Goal: Transaction & Acquisition: Subscribe to service/newsletter

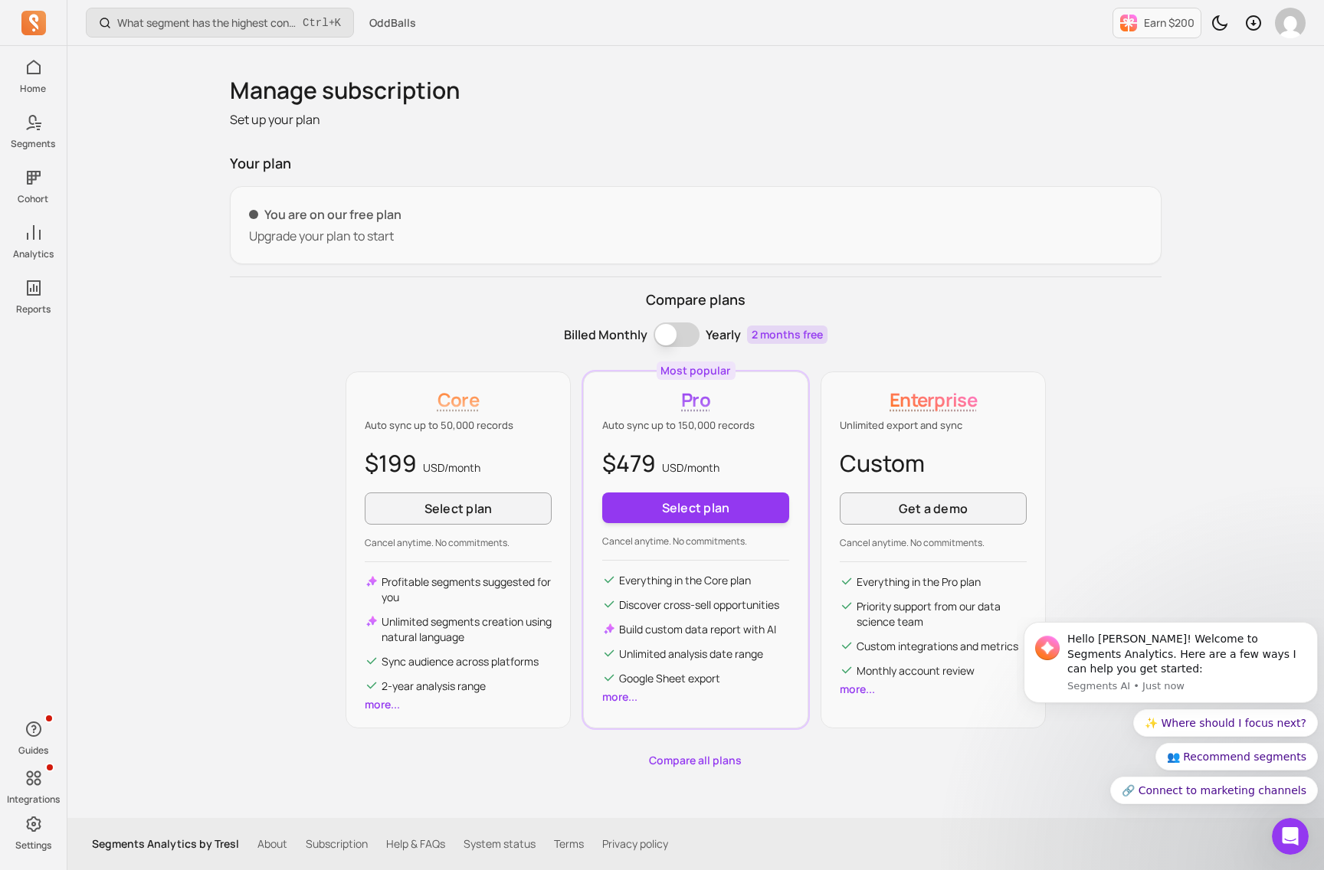
click at [677, 333] on button "Billing term" at bounding box center [676, 334] width 46 height 25
click at [661, 339] on button "Billing term" at bounding box center [676, 334] width 46 height 25
click at [683, 331] on button "Billing term" at bounding box center [676, 334] width 46 height 25
click at [1008, 296] on p "Compare plans" at bounding box center [695, 300] width 931 height 21
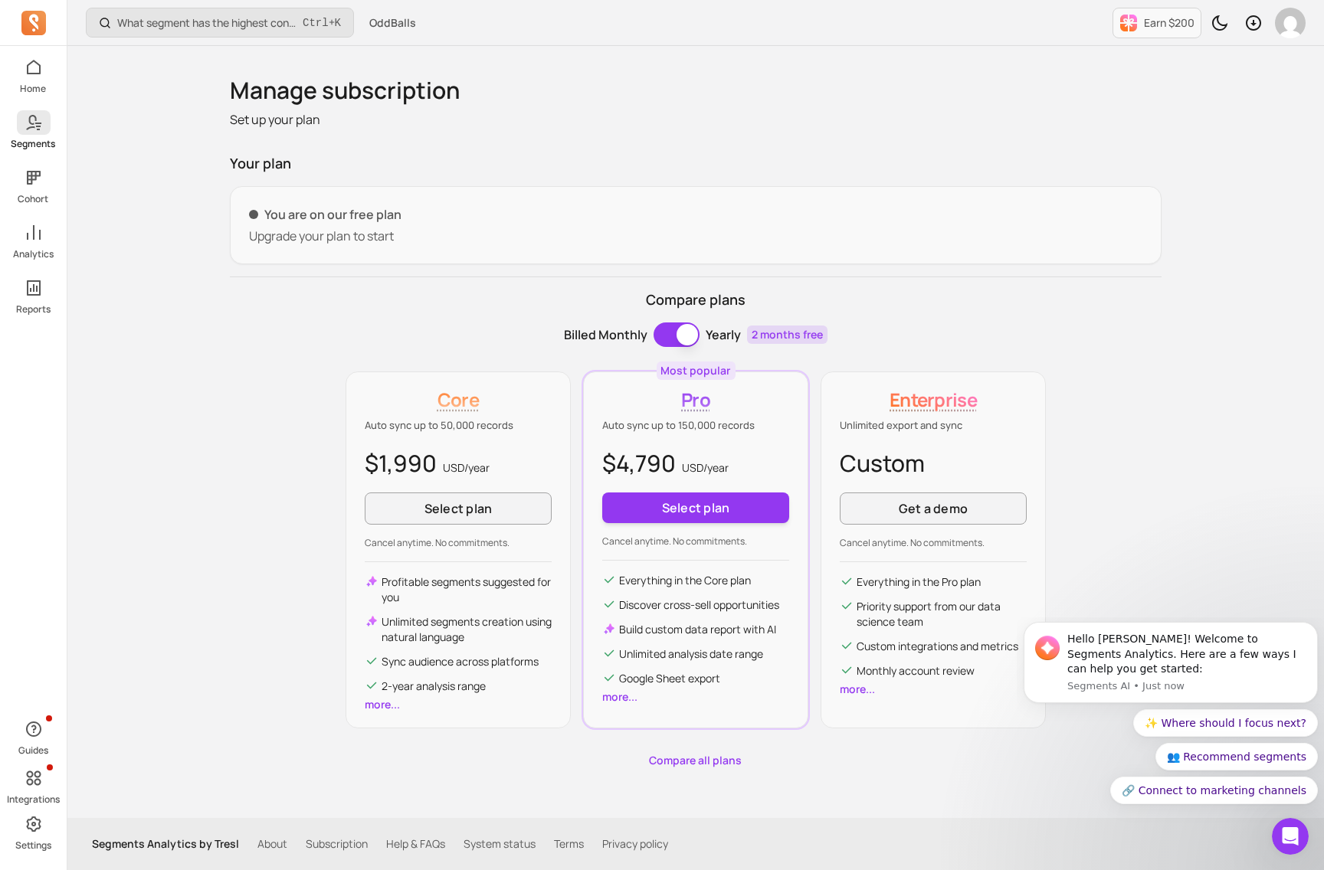
click at [39, 122] on icon at bounding box center [34, 122] width 18 height 18
click at [34, 66] on icon at bounding box center [34, 67] width 18 height 18
click at [32, 128] on icon at bounding box center [34, 122] width 18 height 18
click at [32, 76] on icon at bounding box center [34, 67] width 18 height 18
click at [31, 129] on icon at bounding box center [34, 122] width 18 height 18
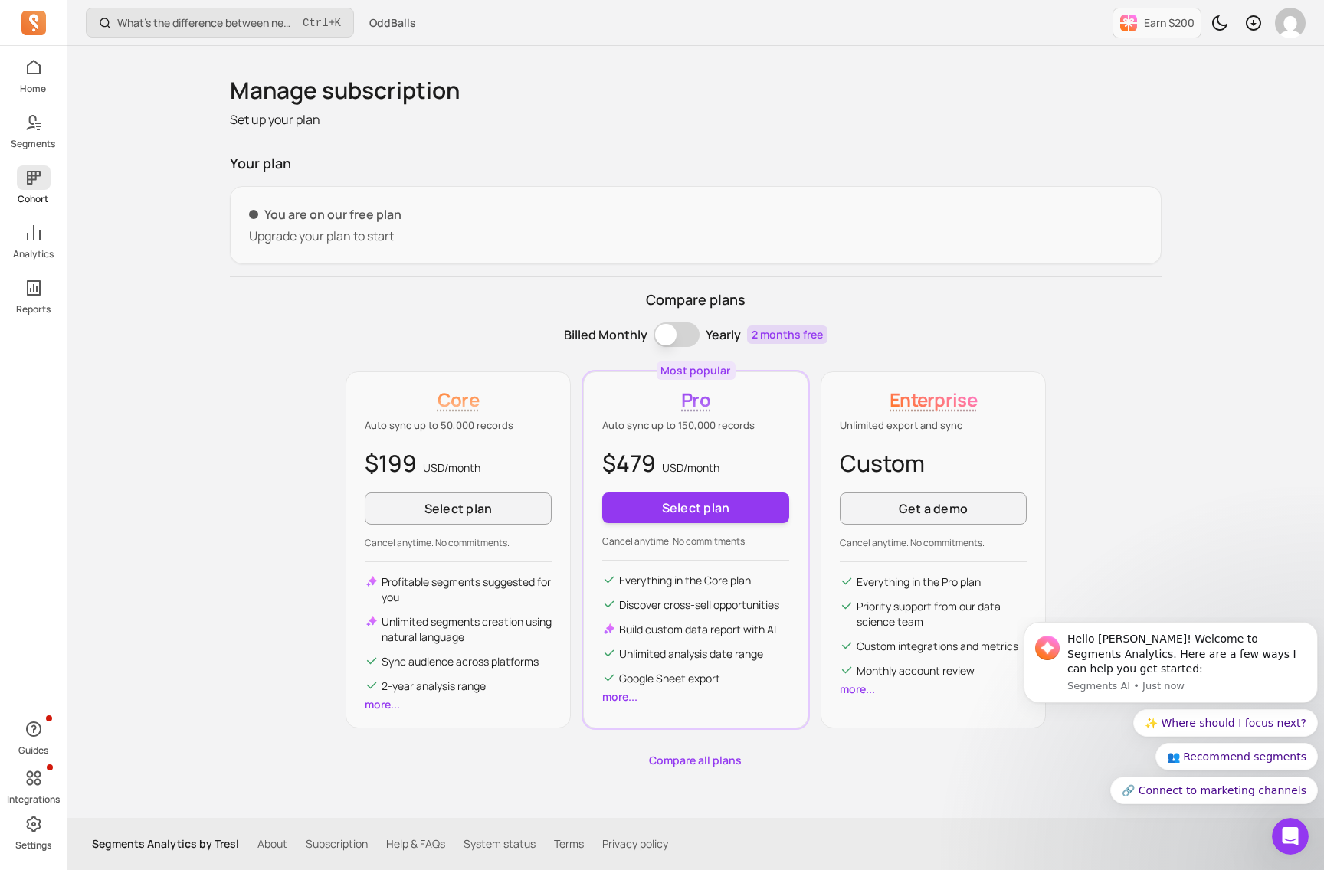
click at [31, 194] on p "Cohort" at bounding box center [33, 199] width 31 height 12
click at [33, 237] on icon at bounding box center [34, 232] width 14 height 15
click at [38, 282] on icon at bounding box center [34, 288] width 18 height 18
click at [29, 70] on icon at bounding box center [34, 67] width 18 height 18
click at [30, 784] on icon at bounding box center [33, 778] width 15 height 15
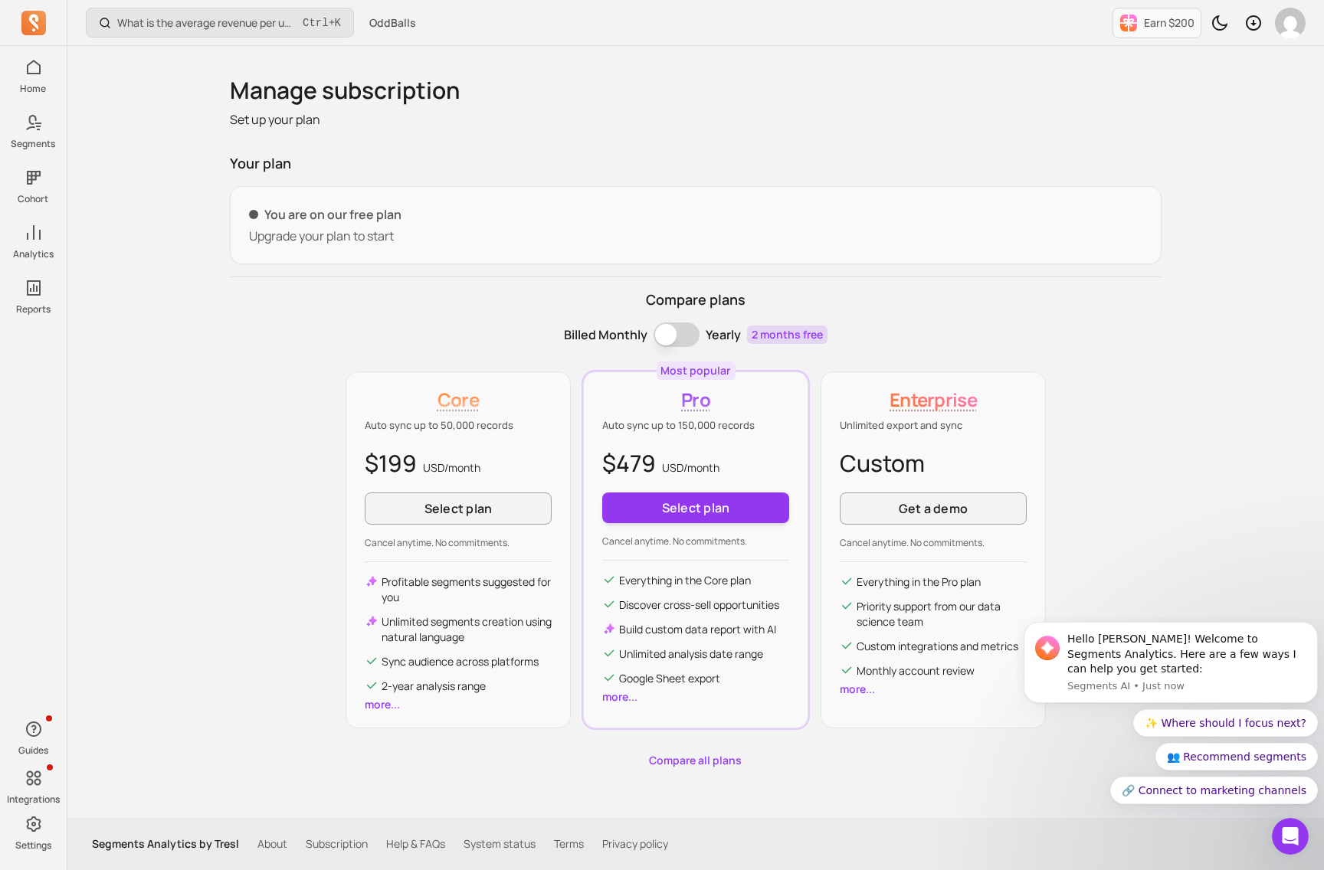
click at [321, 229] on p "Upgrade your plan to start" at bounding box center [695, 236] width 893 height 18
click at [539, 221] on p "You are on our free plan" at bounding box center [695, 214] width 893 height 18
click at [687, 758] on link "Compare all plans" at bounding box center [695, 760] width 931 height 15
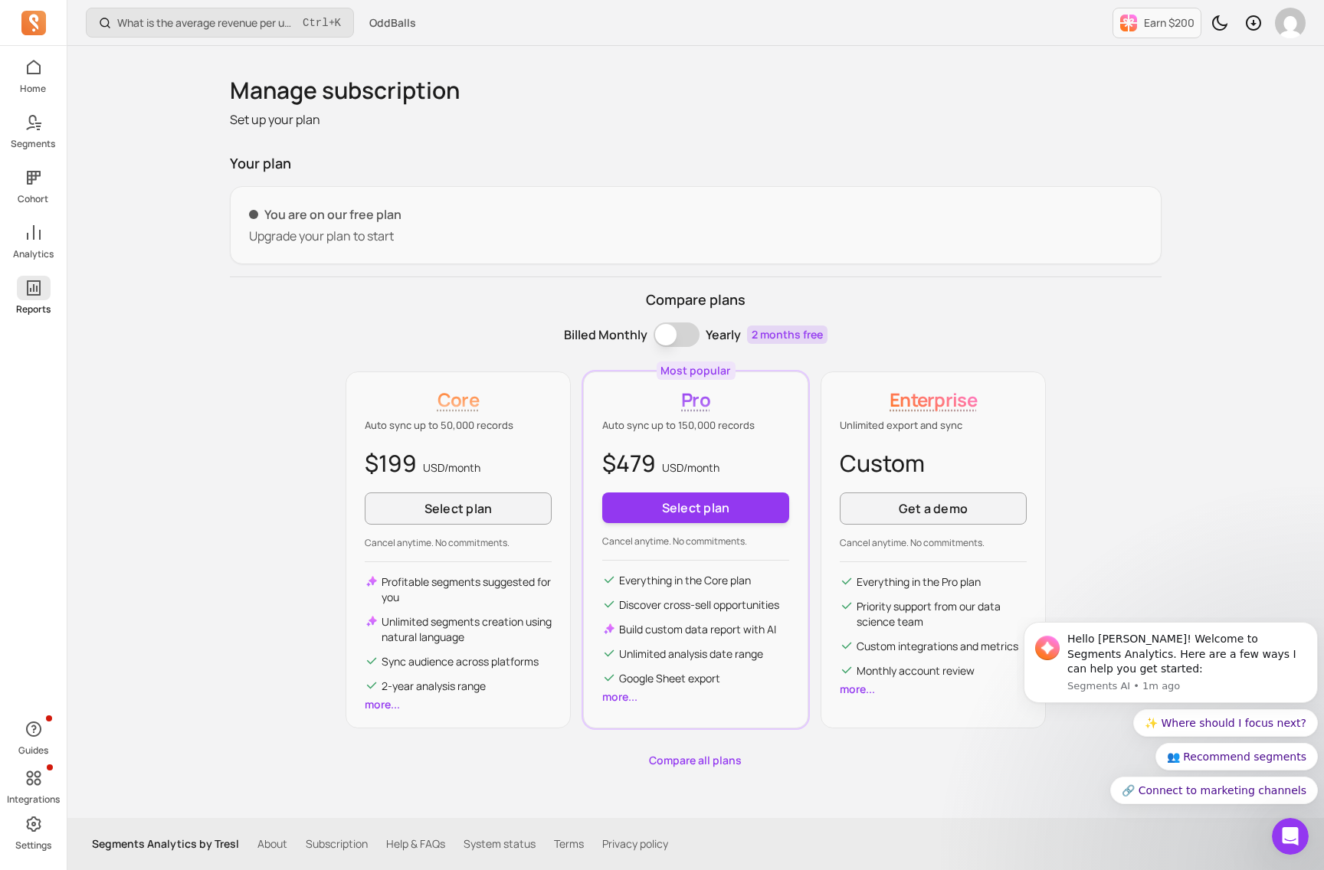
click at [25, 293] on icon at bounding box center [34, 288] width 18 height 18
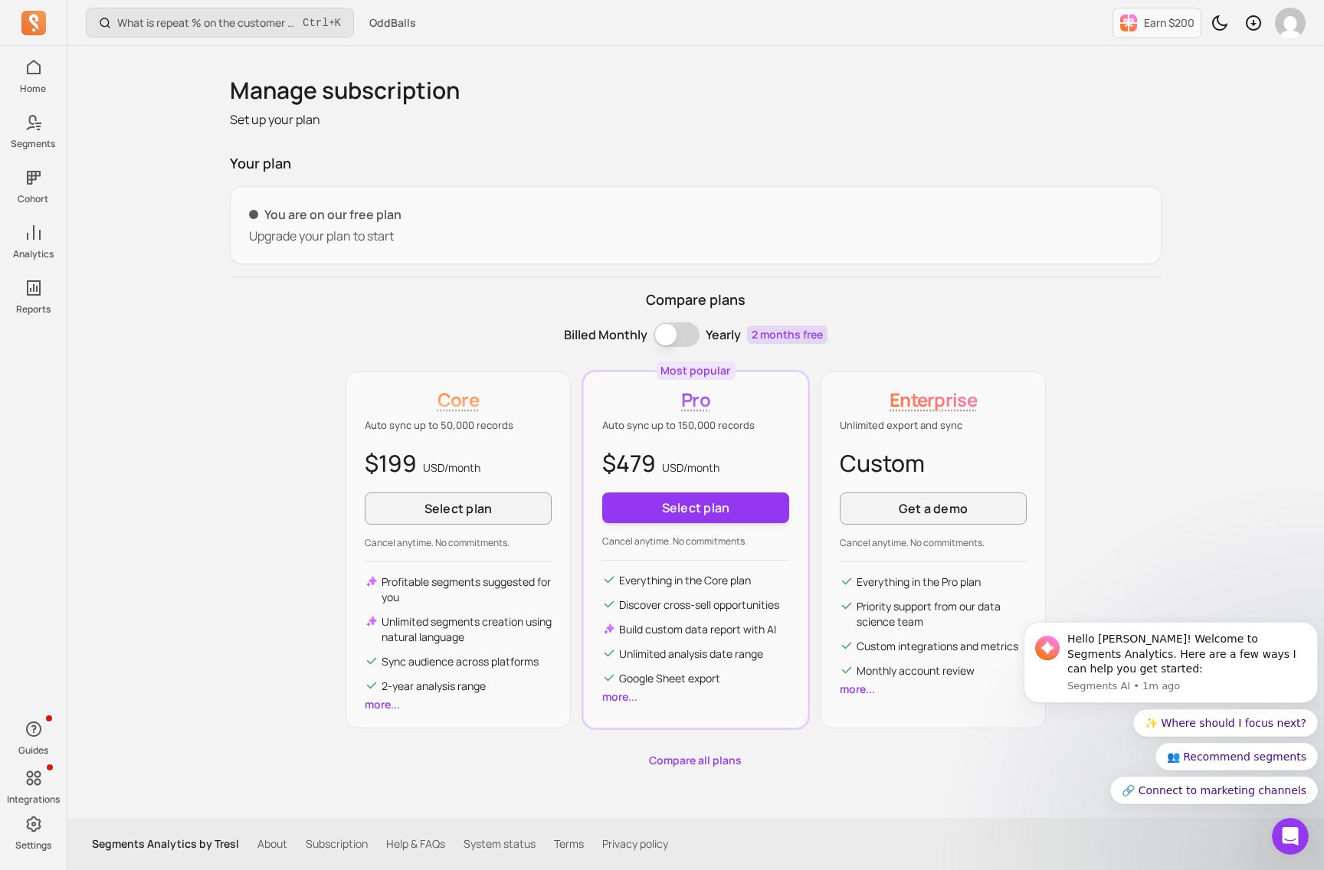
click at [611, 231] on p "Upgrade your plan to start" at bounding box center [695, 236] width 893 height 18
click at [362, 252] on div "You are on our free plan Upgrade your plan to start" at bounding box center [695, 225] width 931 height 78
click at [344, 218] on p "You are on our free plan" at bounding box center [695, 214] width 893 height 18
drag, startPoint x: 244, startPoint y: 179, endPoint x: 246, endPoint y: 146, distance: 33.8
click at [240, 175] on div "Your plan You are on our free plan Upgrade your plan to start Compare plans Bil…" at bounding box center [695, 460] width 931 height 615
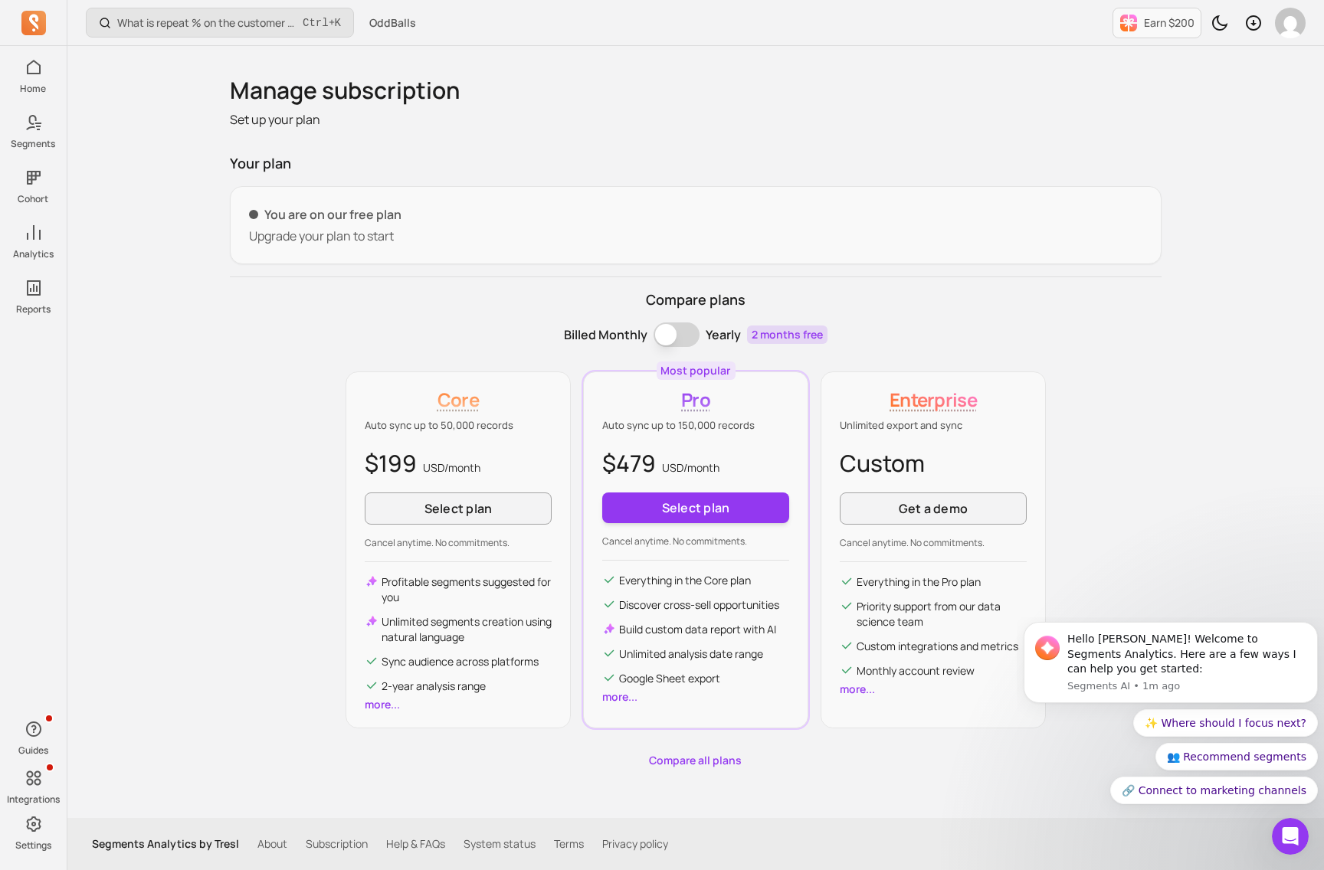
click at [252, 131] on div "Manage subscription Set up your plan Your plan You are on our free plan Upgrade…" at bounding box center [695, 423] width 931 height 692
click at [430, 499] on button "Select plan" at bounding box center [458, 509] width 187 height 32
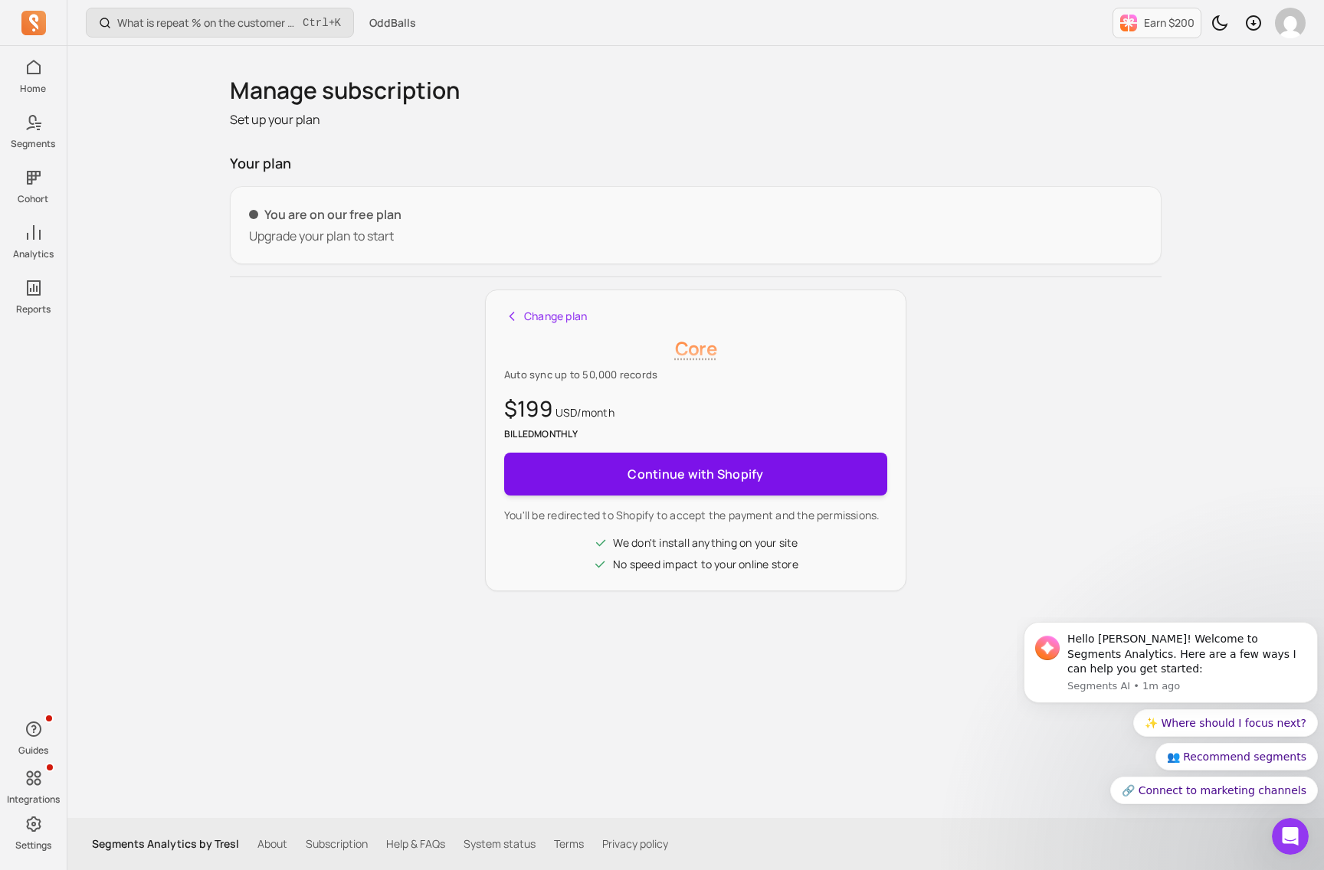
click at [631, 466] on span "Continue with Shopify" at bounding box center [695, 474] width 136 height 31
